Goal: Task Accomplishment & Management: Manage account settings

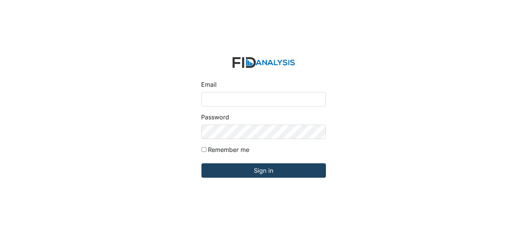
type input "[EMAIL_ADDRESS][DOMAIN_NAME]"
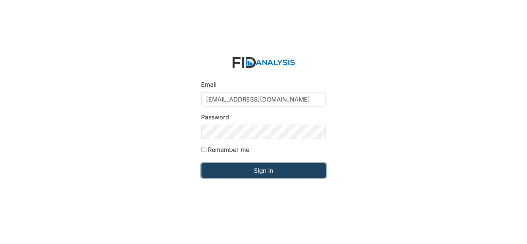
click at [252, 175] on input "Sign in" at bounding box center [263, 171] width 124 height 14
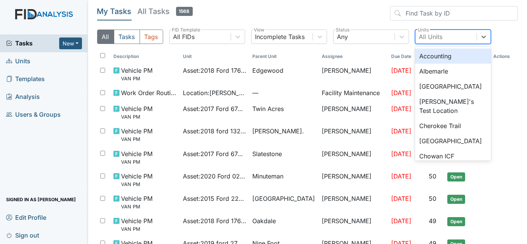
click at [457, 39] on div "All Units" at bounding box center [445, 37] width 61 height 14
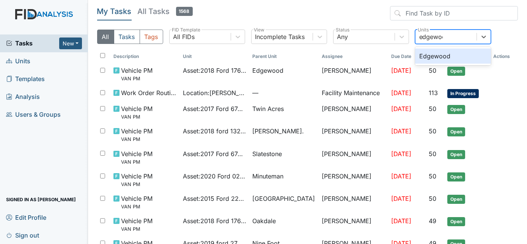
type input "edgewood"
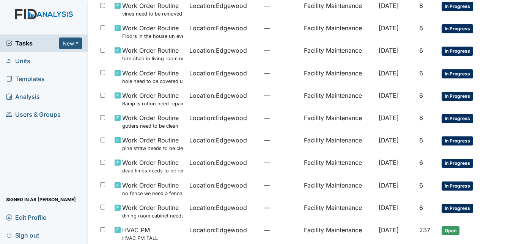
scroll to position [66, 0]
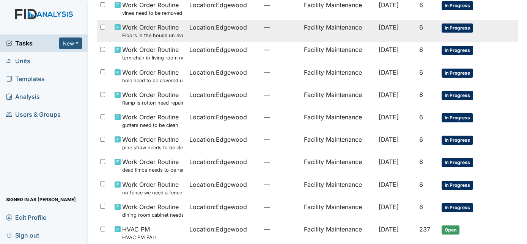
click at [301, 28] on td "Facility Maintenance" at bounding box center [338, 31] width 75 height 22
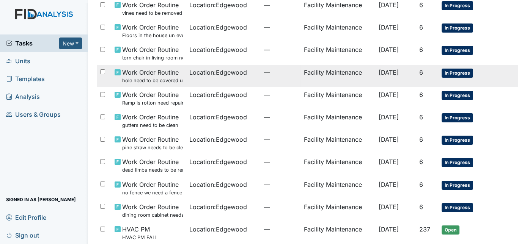
click at [219, 72] on span "Location : Edgewood" at bounding box center [218, 72] width 58 height 9
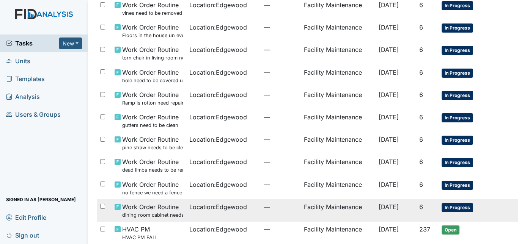
click at [196, 210] on span "Location : Edgewood" at bounding box center [218, 207] width 58 height 9
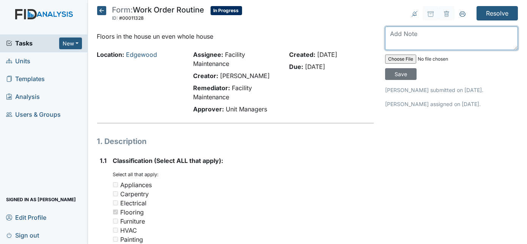
click at [410, 28] on textarea at bounding box center [451, 39] width 133 height 24
